Goal: Information Seeking & Learning: Check status

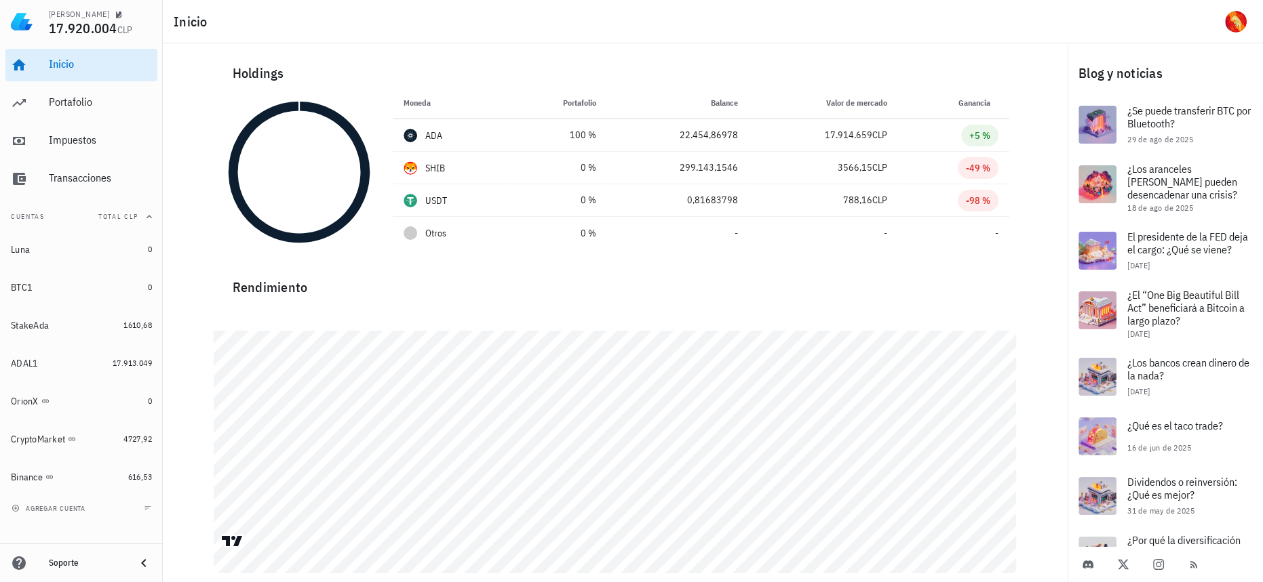
click at [90, 121] on div "Inicio [GEOGRAPHIC_DATA] Impuestos [GEOGRAPHIC_DATA]" at bounding box center [81, 121] width 152 height 157
click at [102, 100] on div "Portafolio" at bounding box center [100, 102] width 103 height 13
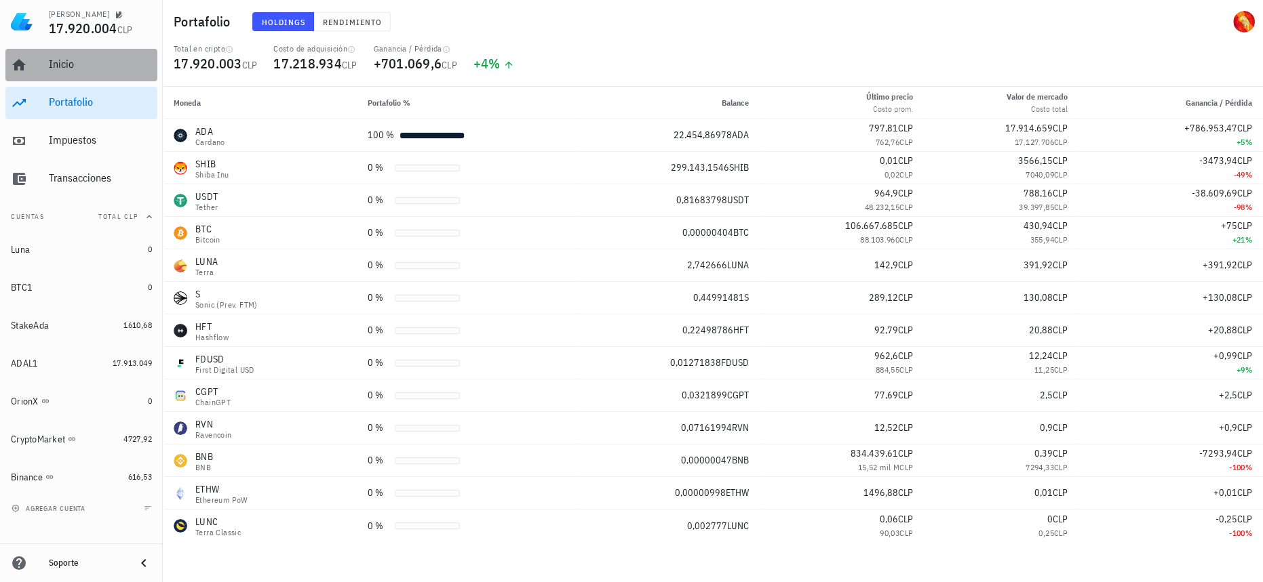
click at [111, 60] on div "Inicio" at bounding box center [100, 64] width 103 height 13
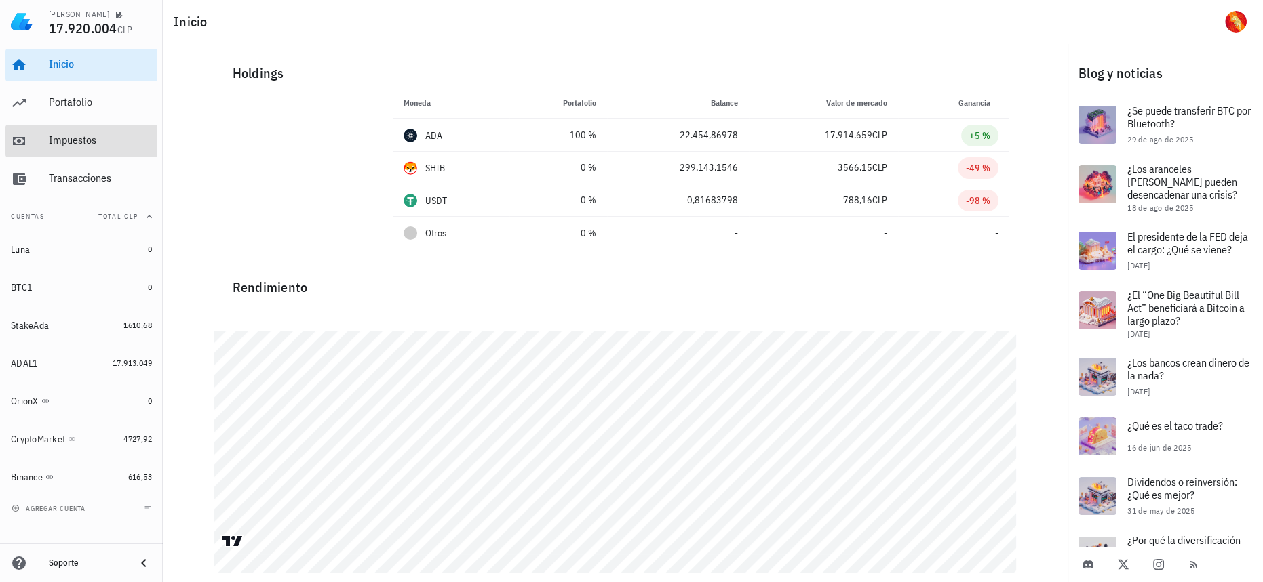
click at [105, 136] on div "Impuestos" at bounding box center [100, 140] width 103 height 13
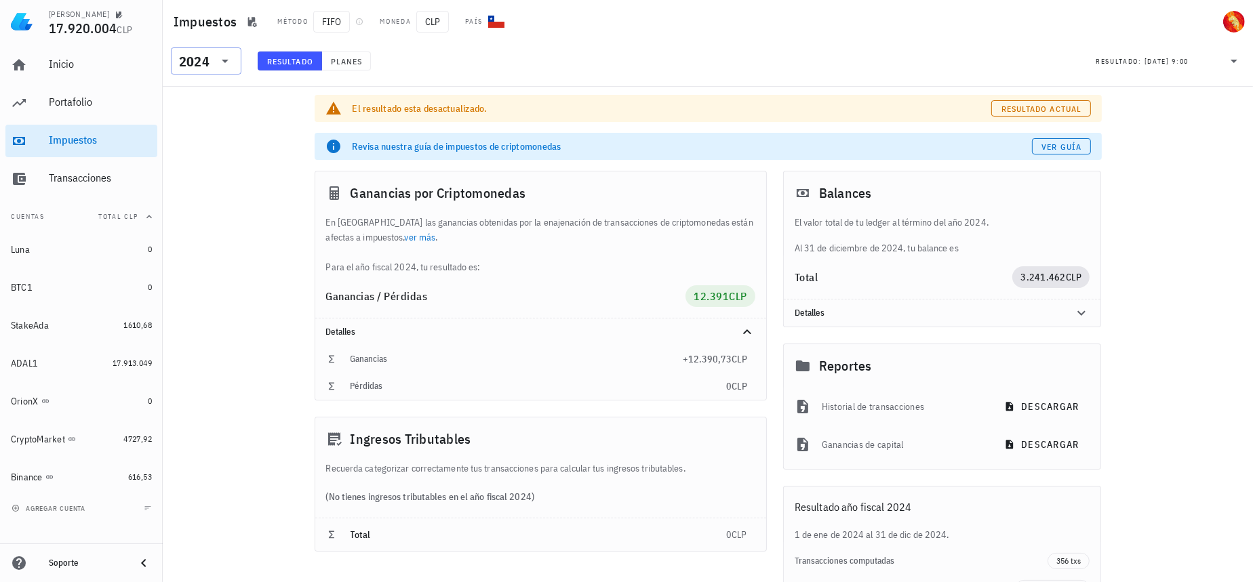
click at [210, 58] on div "2024" at bounding box center [196, 60] width 35 height 27
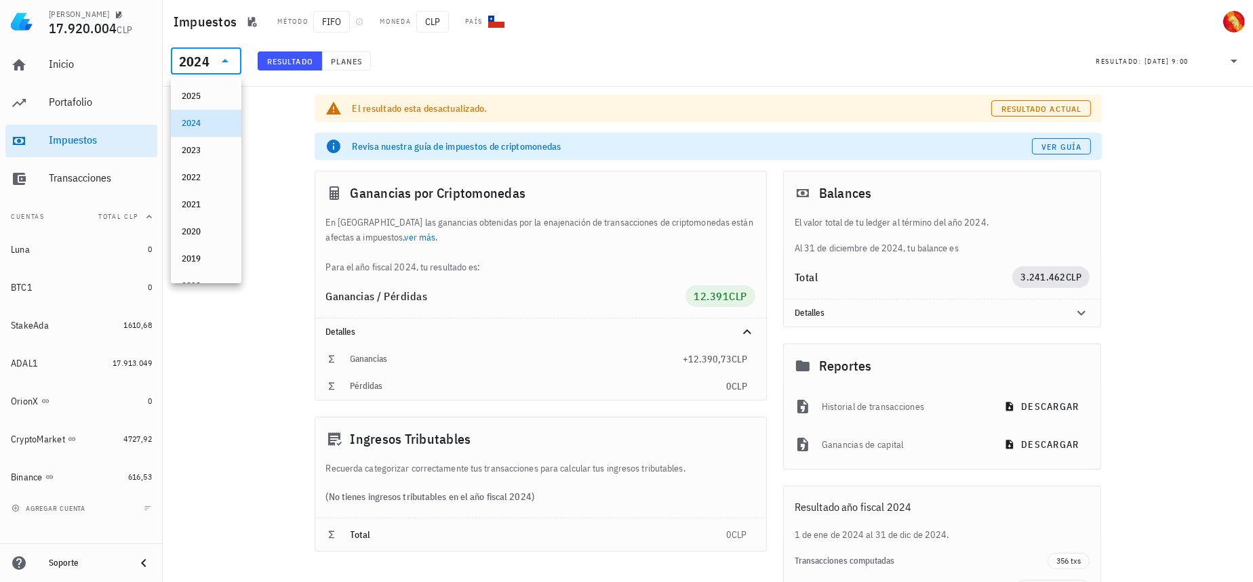
click at [220, 81] on div "2025 2024 2023 2022 2021 2020 2019 2018 2017 2016" at bounding box center [206, 218] width 71 height 282
click at [217, 92] on div "2025" at bounding box center [206, 96] width 49 height 11
